Goal: Navigation & Orientation: Go to known website

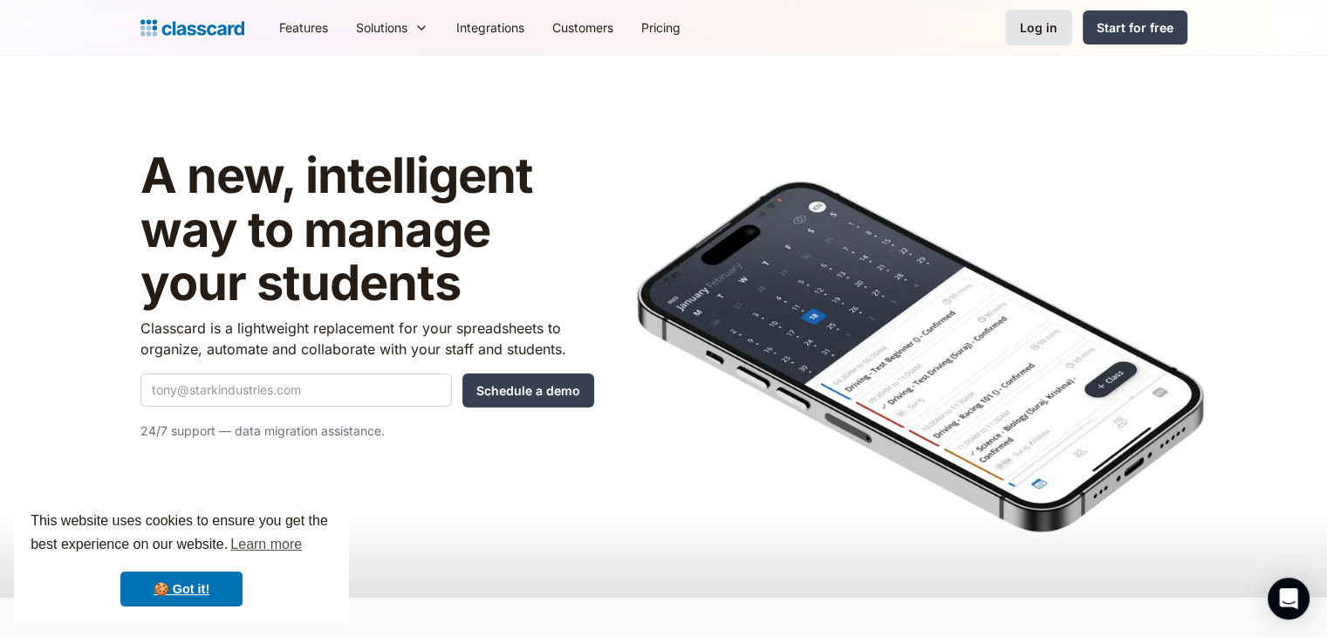
click at [1037, 29] on div "Log in" at bounding box center [1039, 27] width 38 height 18
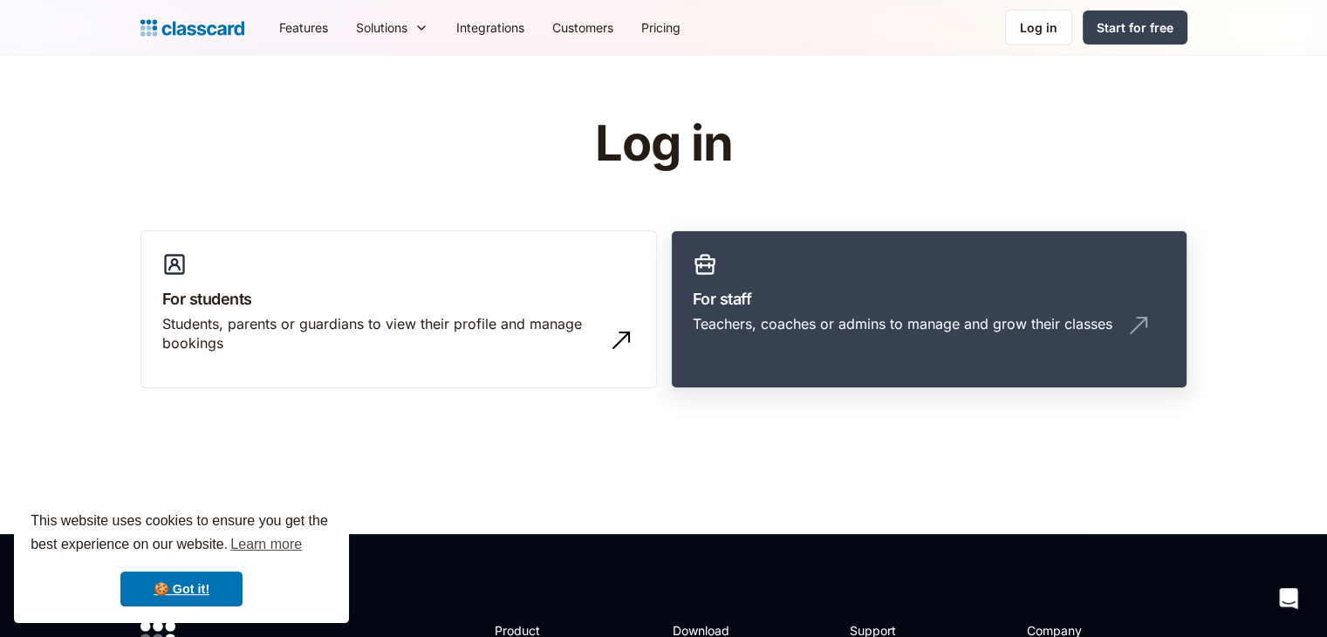
click at [925, 297] on h3 "For staff" at bounding box center [929, 299] width 473 height 24
